Goal: Information Seeking & Learning: Learn about a topic

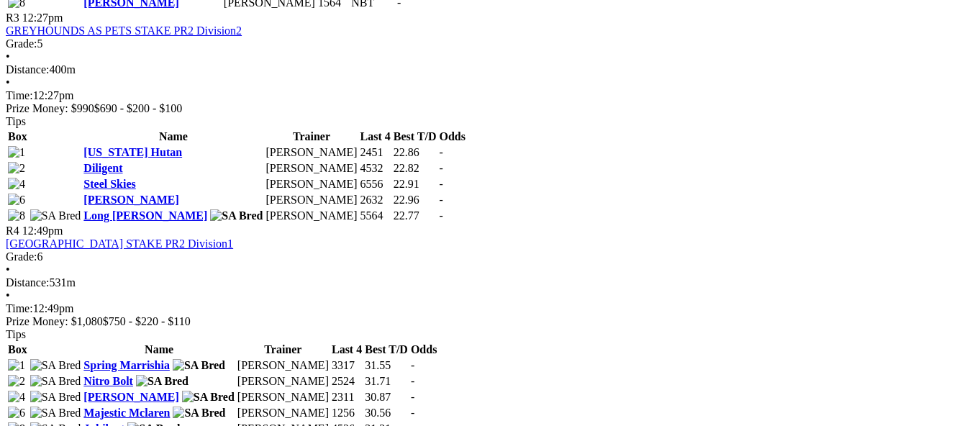
scroll to position [1152, 0]
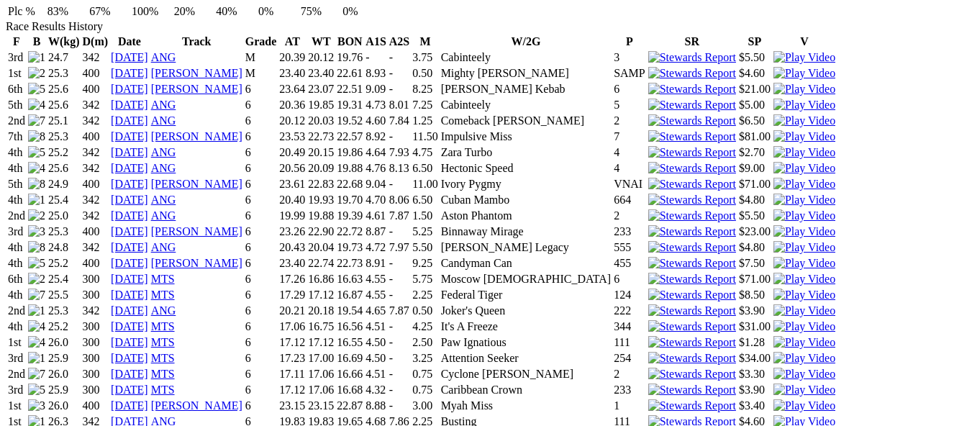
scroll to position [1008, 0]
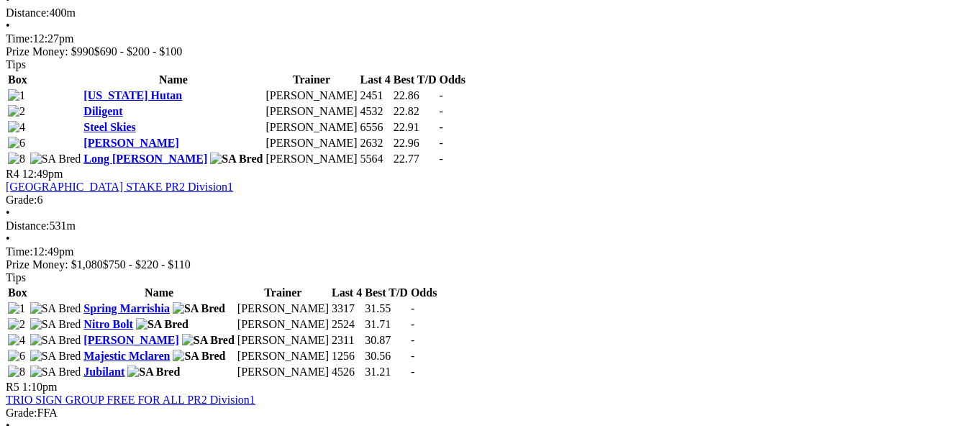
scroll to position [1224, 0]
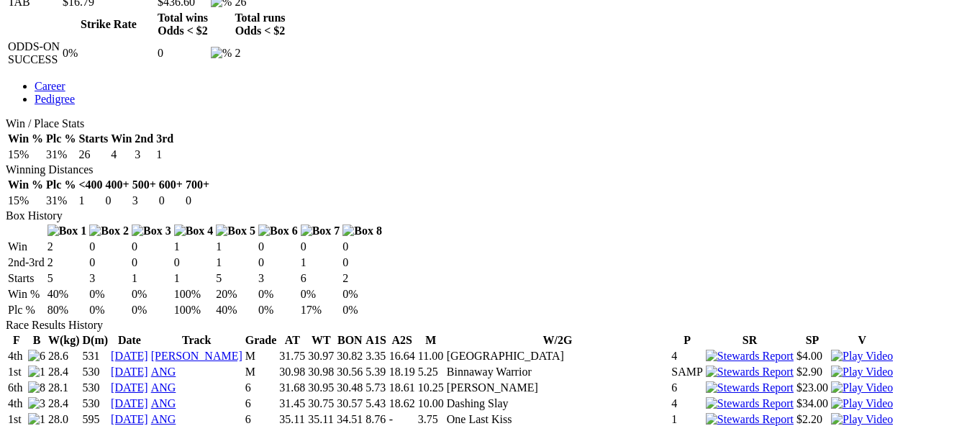
scroll to position [864, 0]
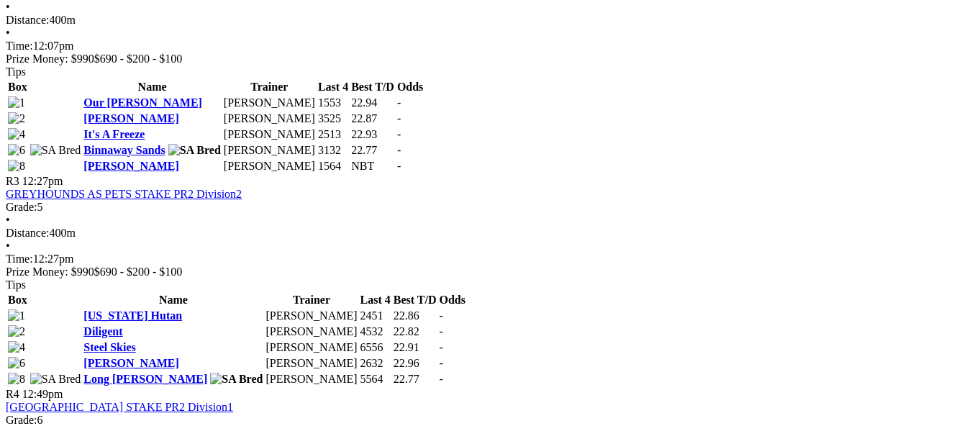
scroll to position [1152, 0]
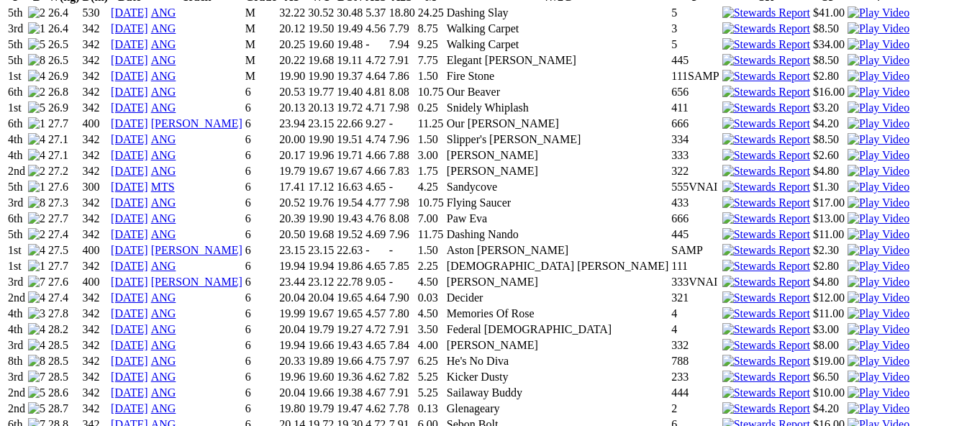
scroll to position [1006, 0]
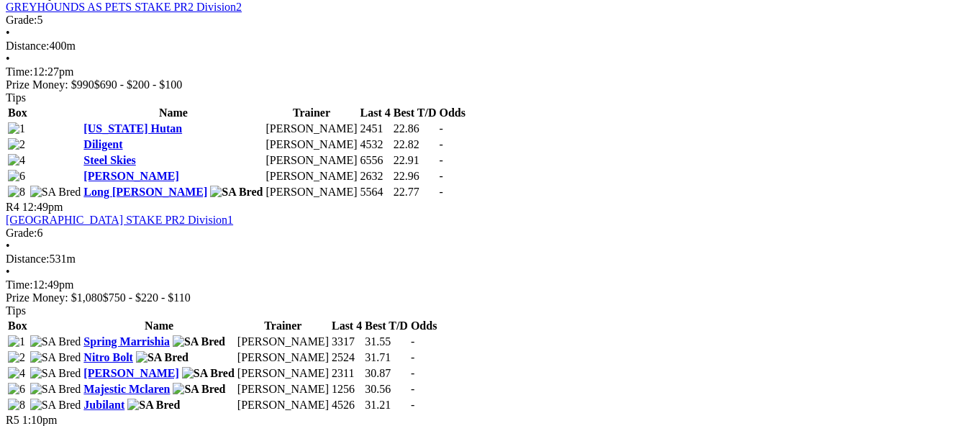
scroll to position [1152, 0]
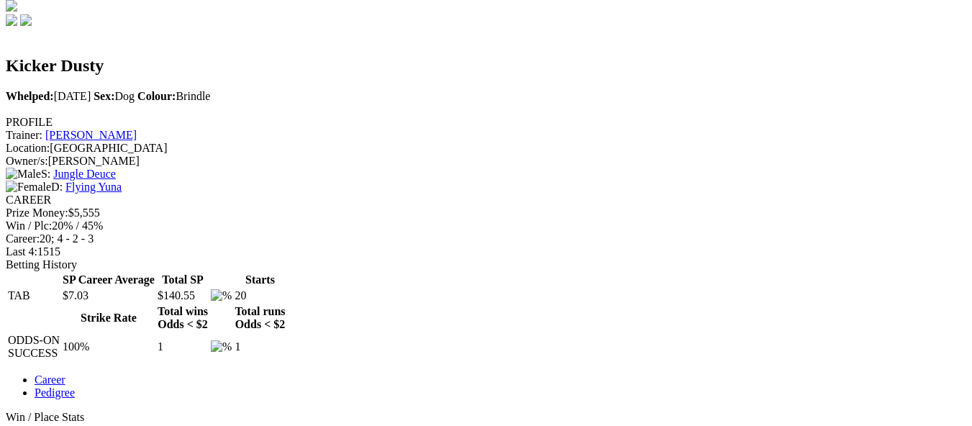
scroll to position [432, 0]
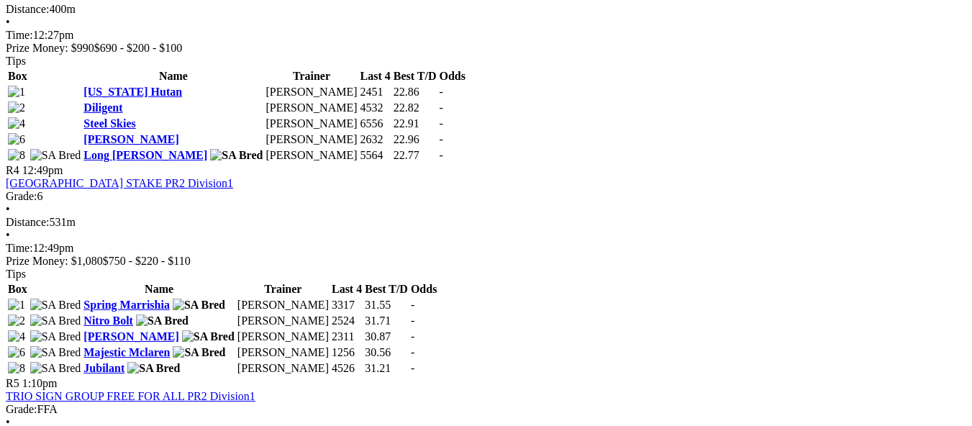
scroll to position [1152, 0]
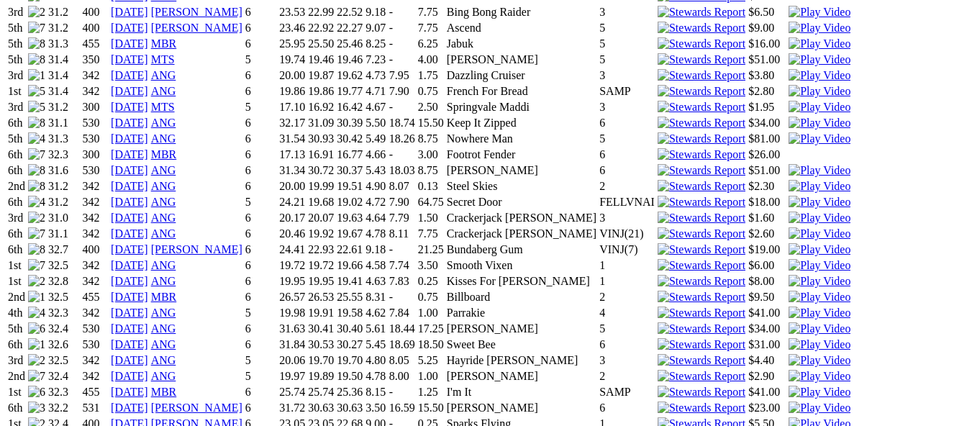
scroll to position [1440, 0]
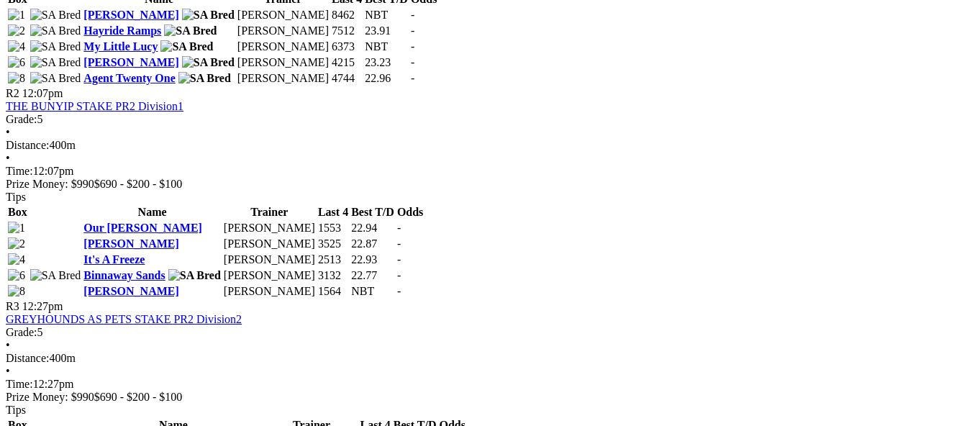
scroll to position [864, 0]
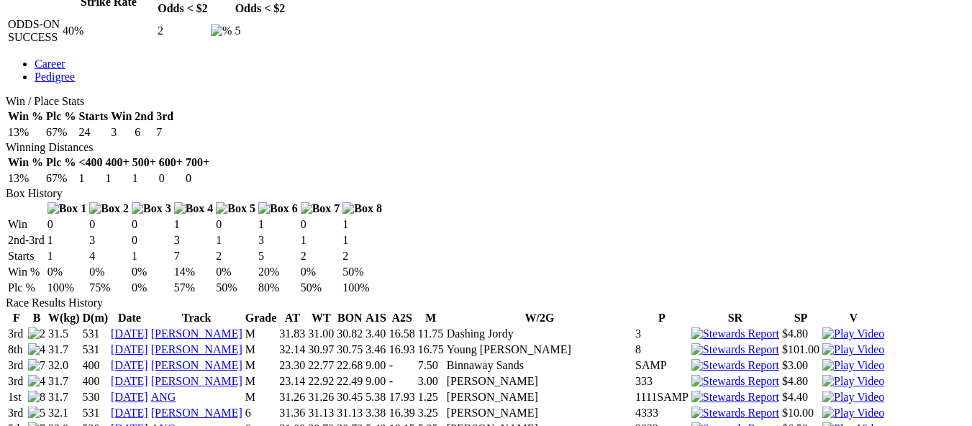
scroll to position [792, 0]
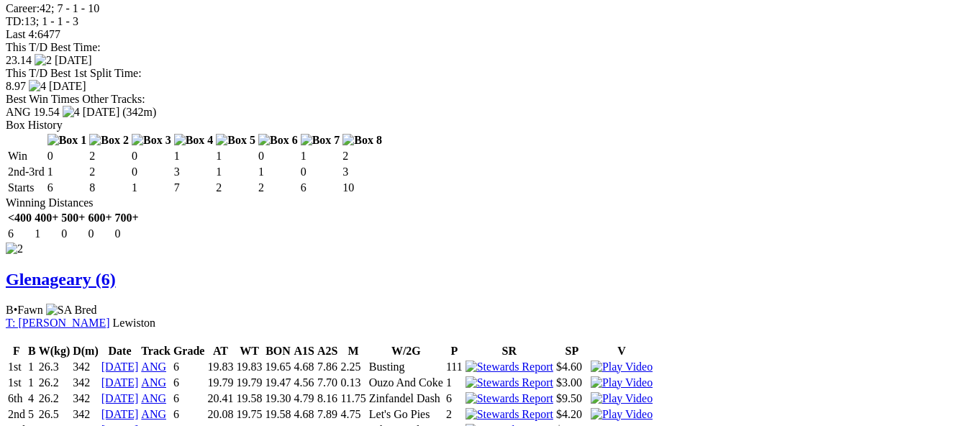
scroll to position [1512, 0]
